Goal: Go to known website: Access a specific website the user already knows

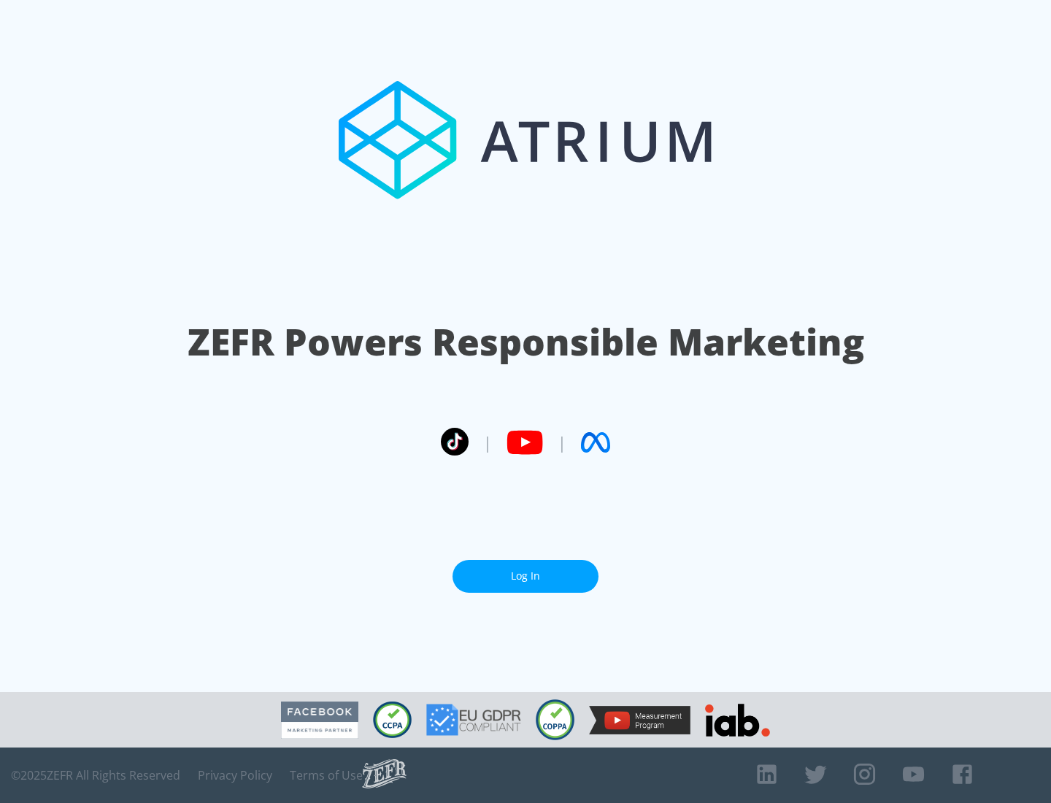
click at [526, 576] on link "Log In" at bounding box center [526, 576] width 146 height 33
